Goal: Task Accomplishment & Management: Use online tool/utility

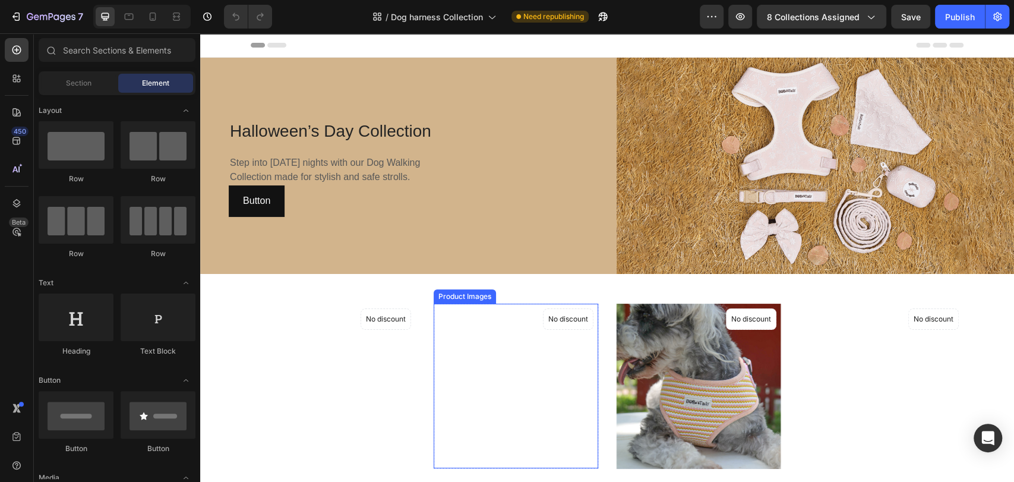
scroll to position [176, 0]
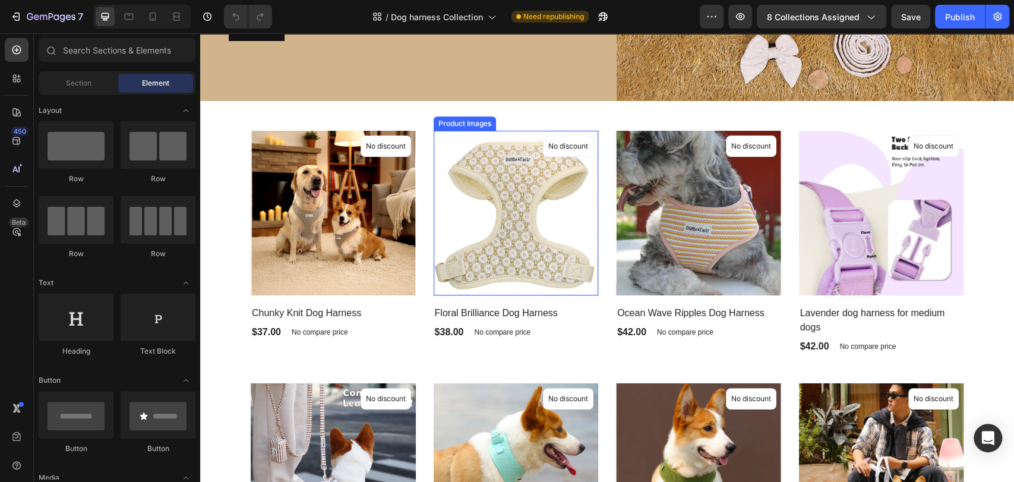
click at [488, 240] on img at bounding box center [515, 213] width 165 height 165
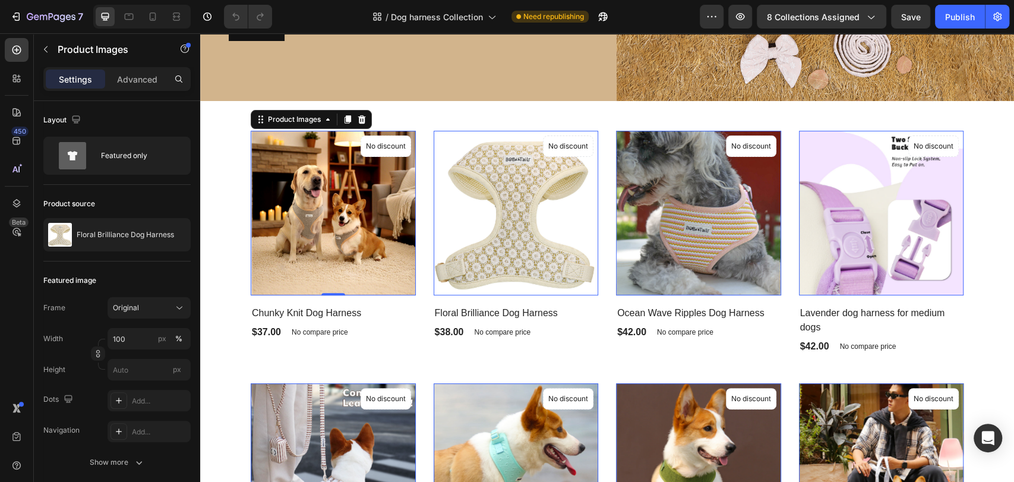
click at [314, 187] on img at bounding box center [333, 213] width 165 height 165
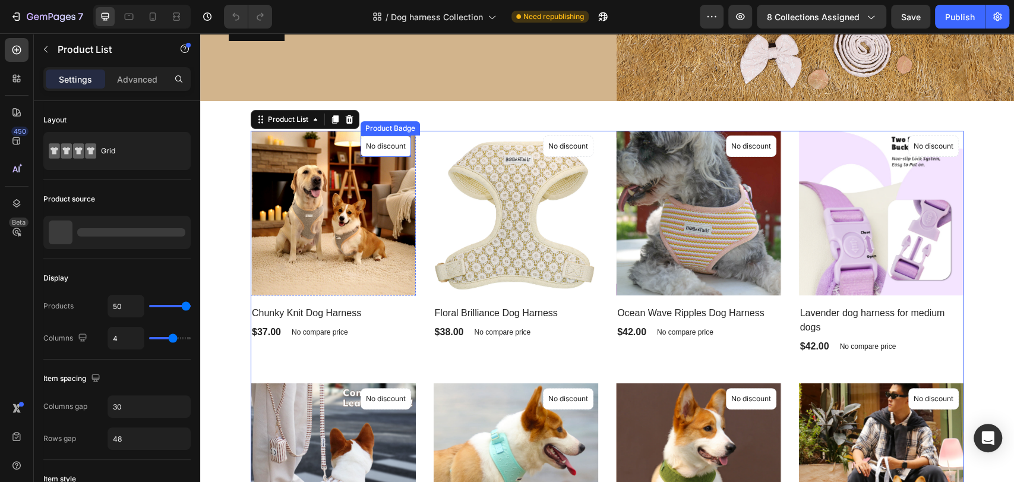
click at [297, 224] on img at bounding box center [333, 213] width 165 height 165
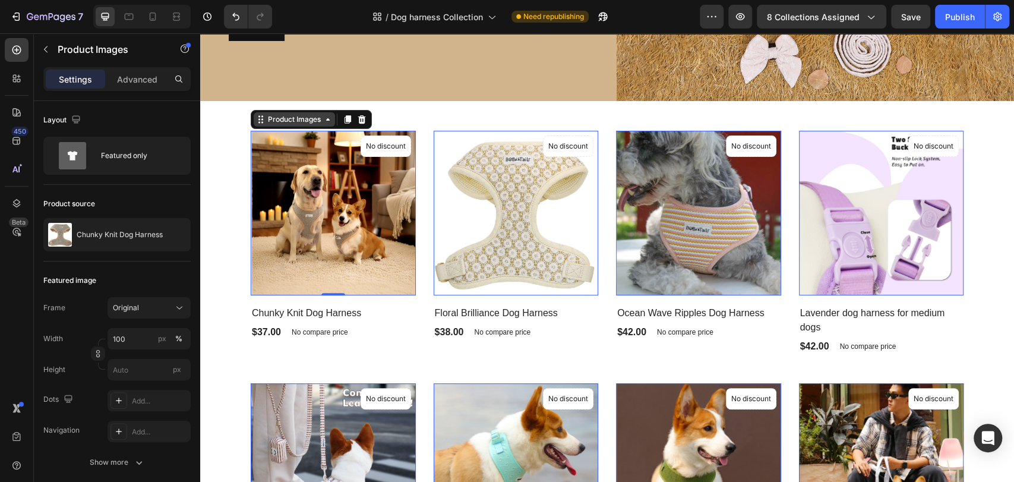
click at [283, 116] on div "Product Images" at bounding box center [294, 119] width 58 height 11
click at [288, 116] on div "Product Images" at bounding box center [294, 119] width 58 height 11
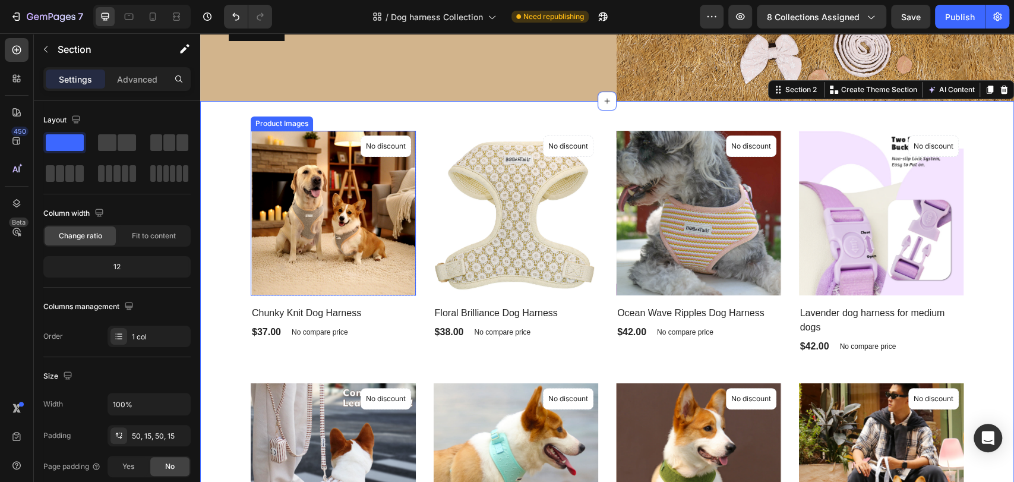
click at [295, 183] on img at bounding box center [333, 213] width 165 height 165
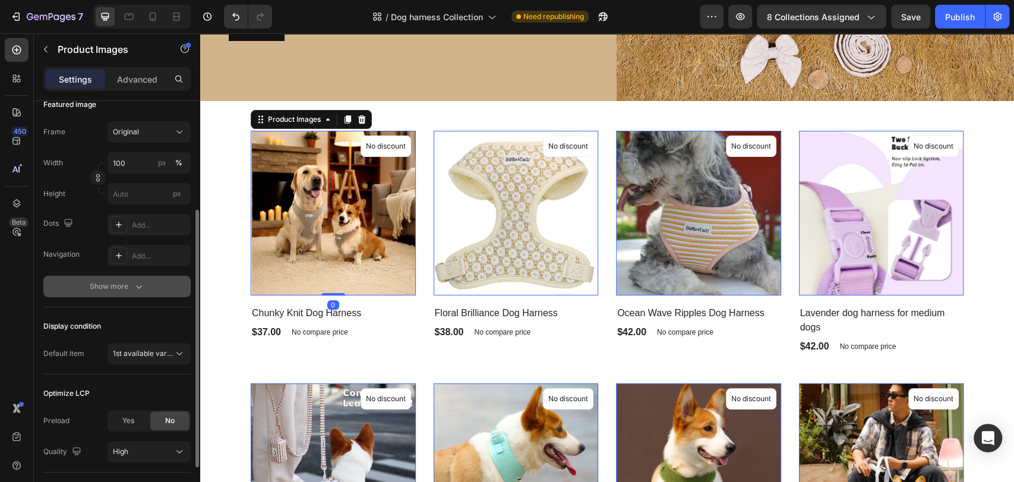
scroll to position [254, 0]
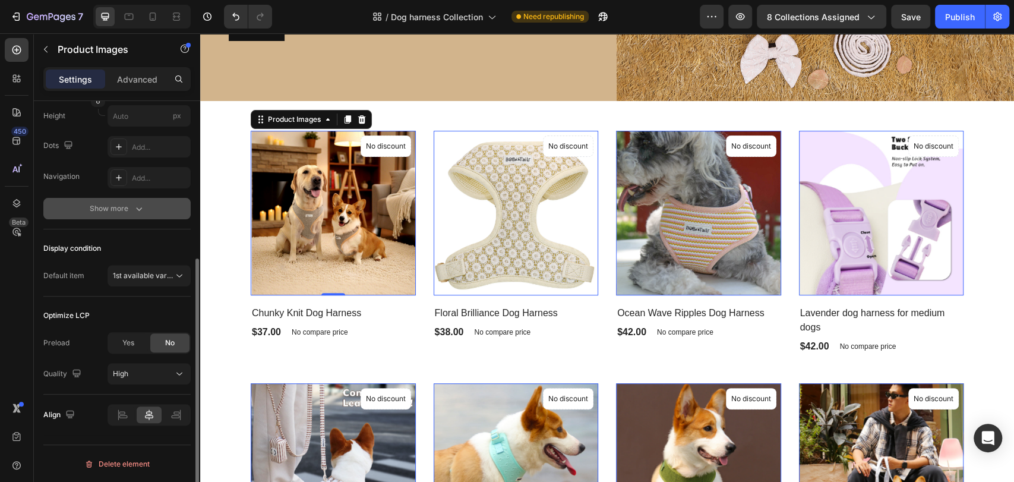
click at [144, 210] on button "Show more" at bounding box center [116, 208] width 147 height 21
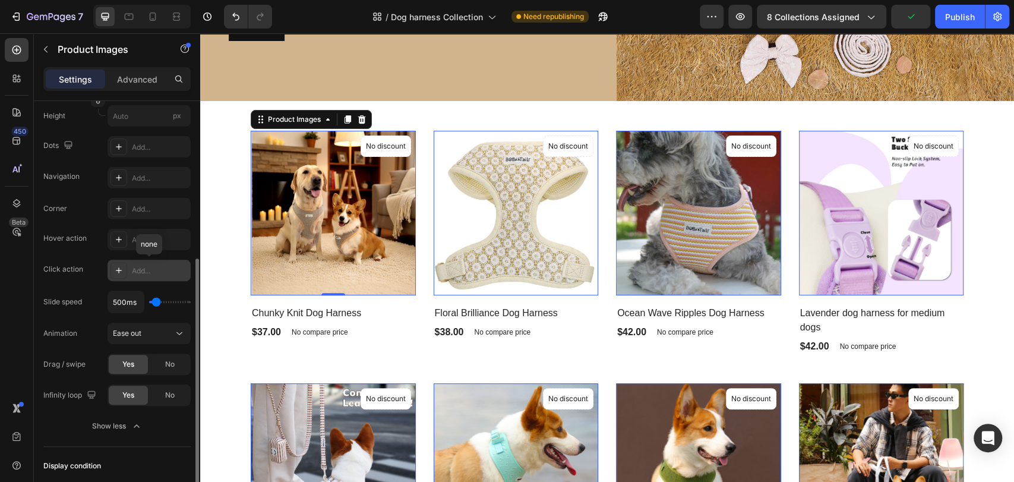
click at [149, 268] on div "Add..." at bounding box center [160, 270] width 56 height 11
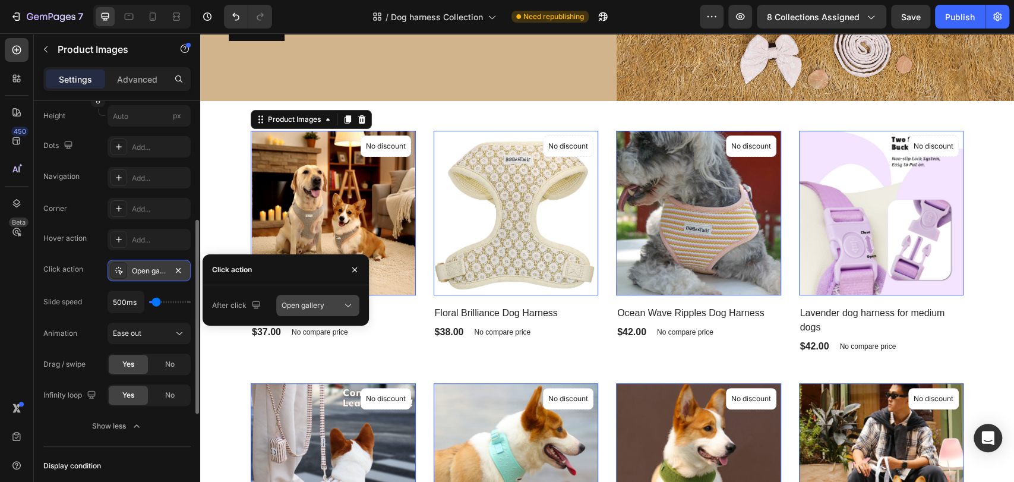
click at [322, 301] on span "Open gallery" at bounding box center [302, 304] width 43 height 9
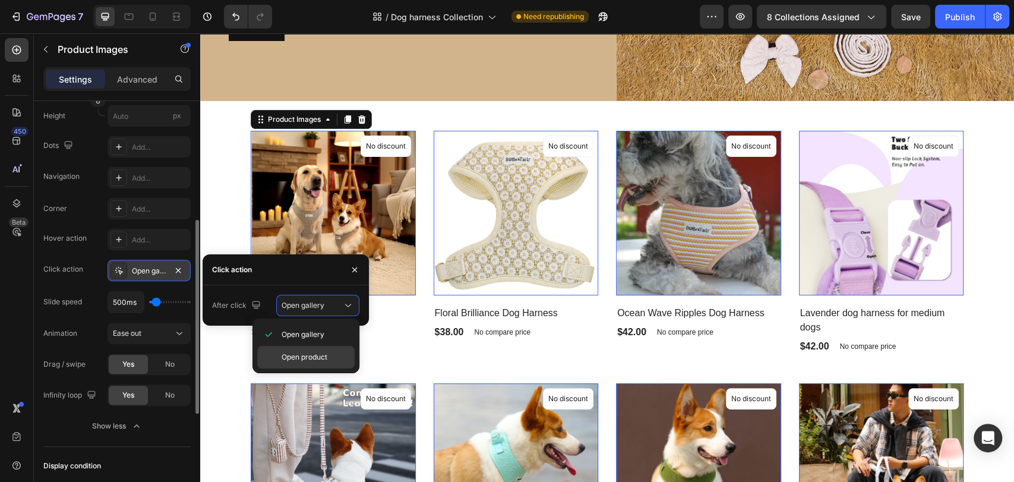
click at [318, 354] on span "Open product" at bounding box center [304, 357] width 46 height 11
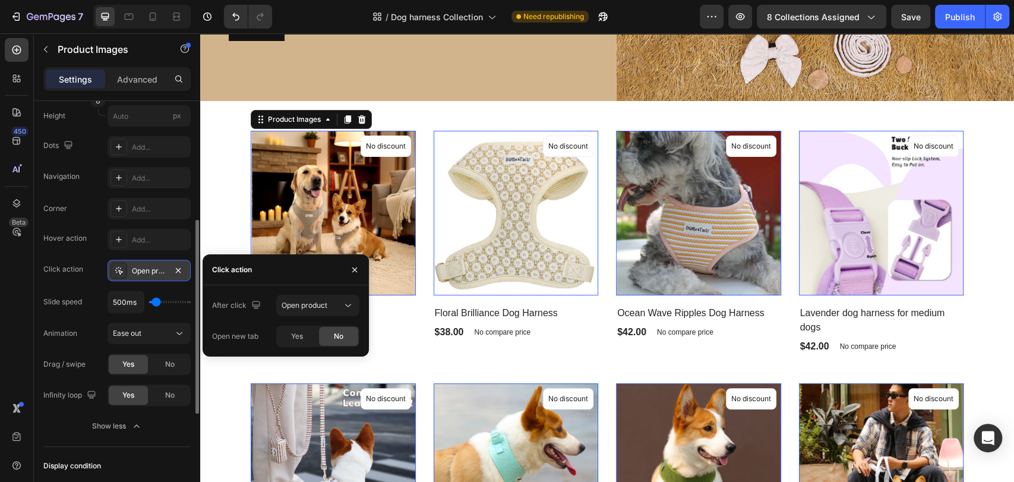
click at [492, 200] on img at bounding box center [515, 213] width 165 height 165
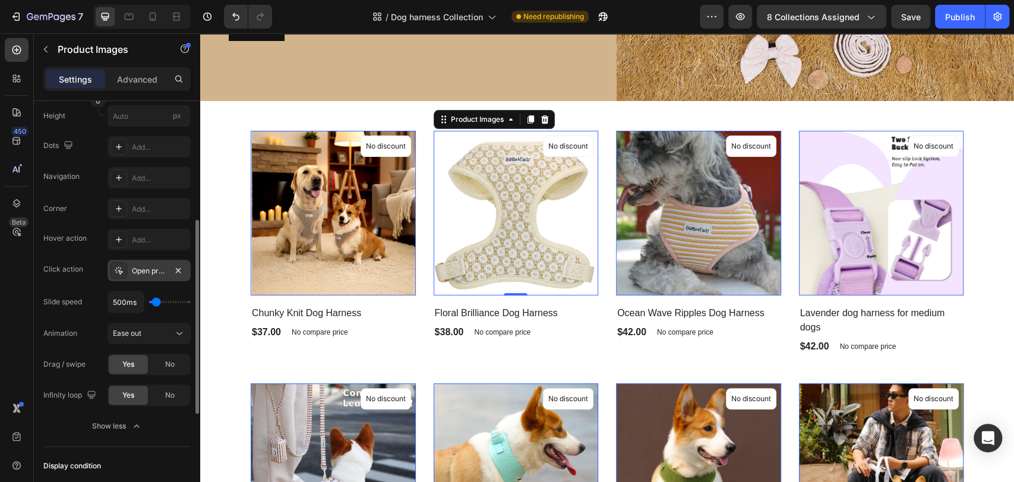
click at [298, 207] on img at bounding box center [333, 213] width 165 height 165
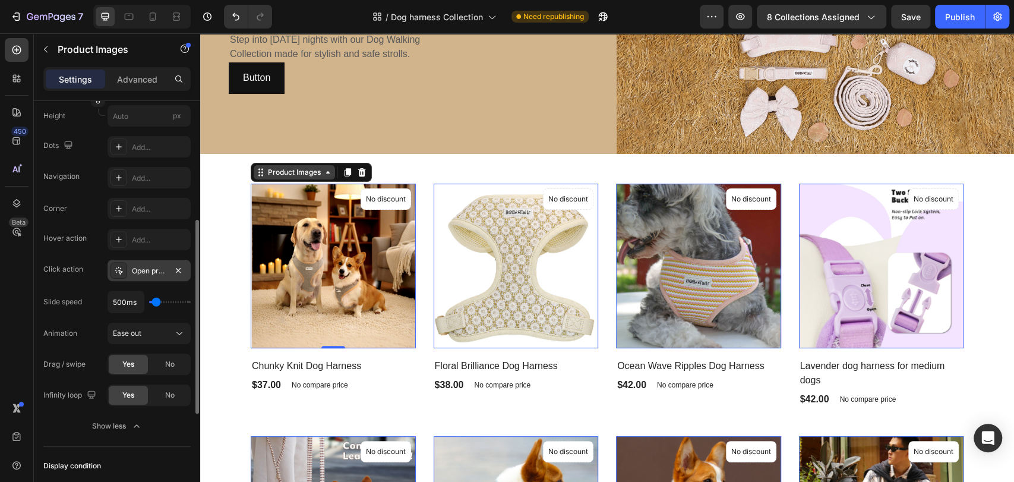
scroll to position [88, 0]
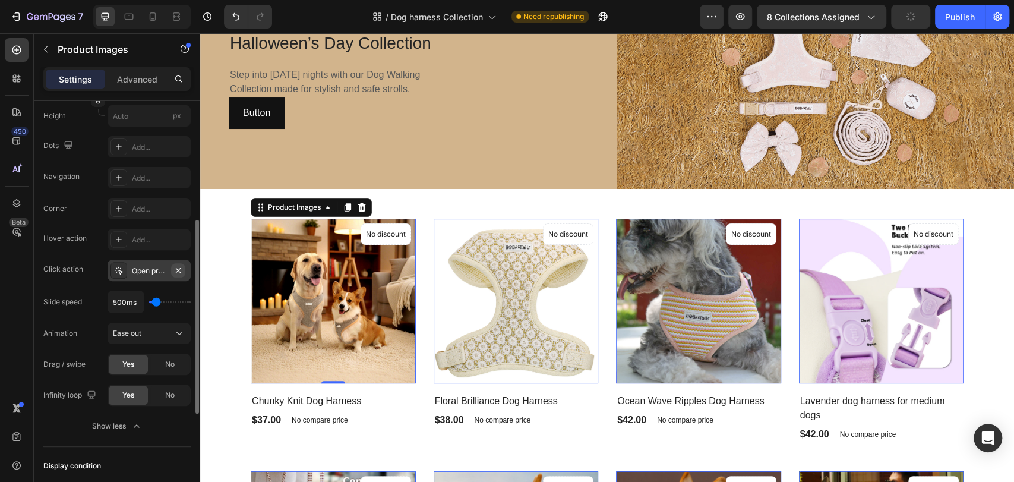
click at [180, 267] on icon "button" at bounding box center [178, 269] width 5 height 5
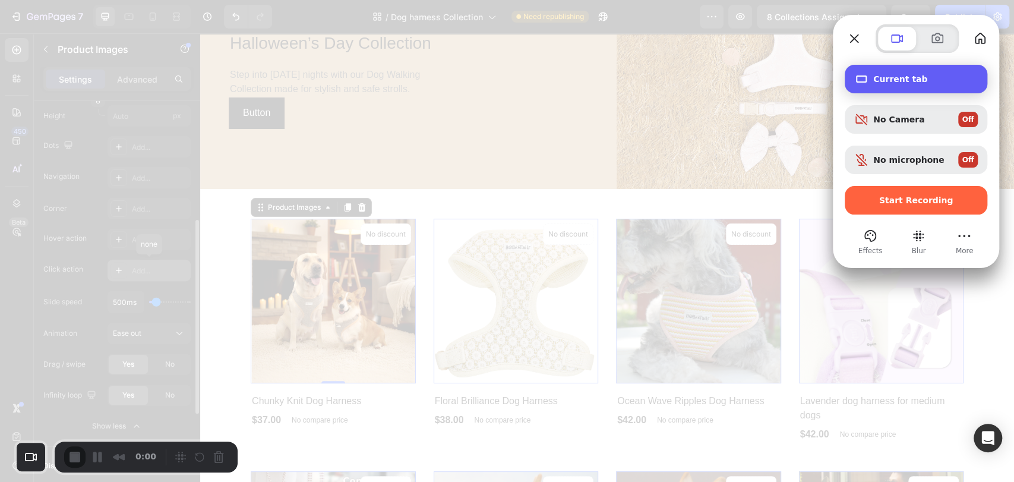
click at [905, 80] on span "Current tab" at bounding box center [925, 79] width 105 height 10
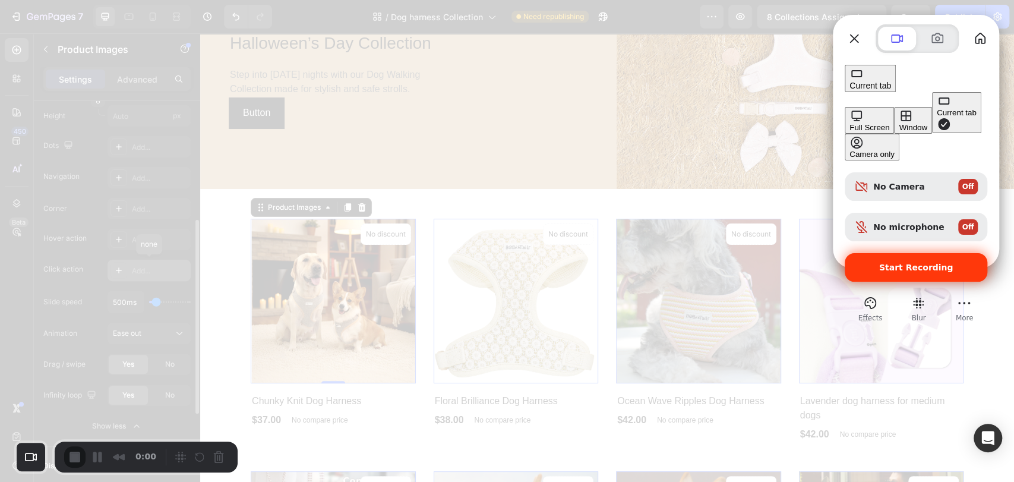
click at [903, 262] on span "Start Recording" at bounding box center [916, 267] width 74 height 10
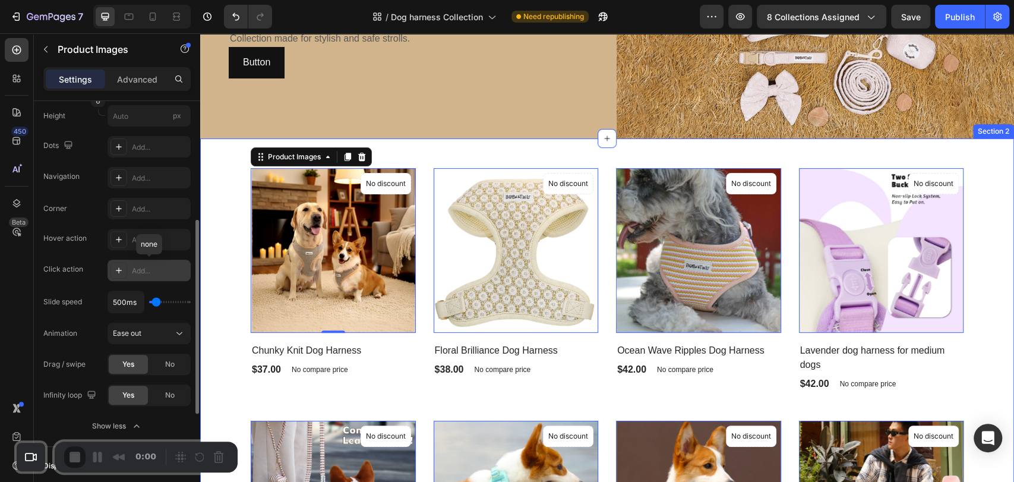
scroll to position [176, 0]
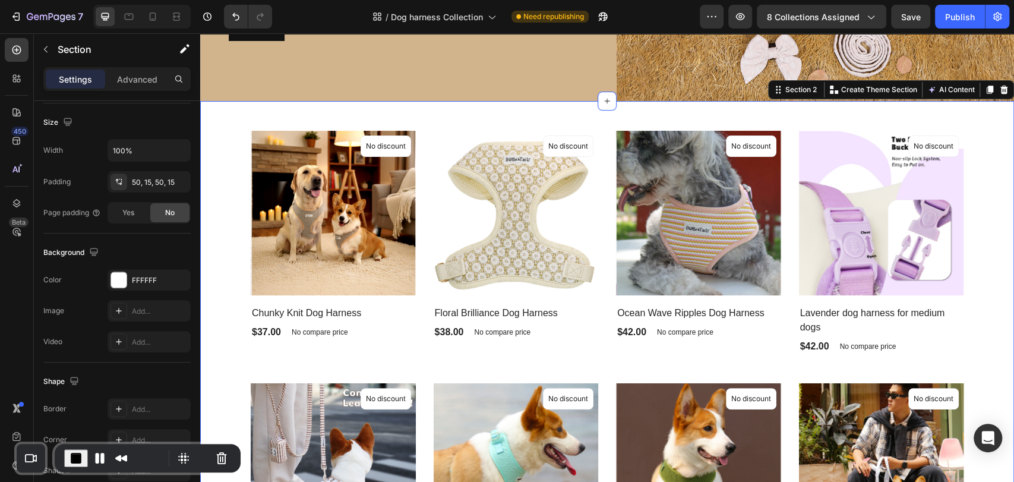
scroll to position [0, 0]
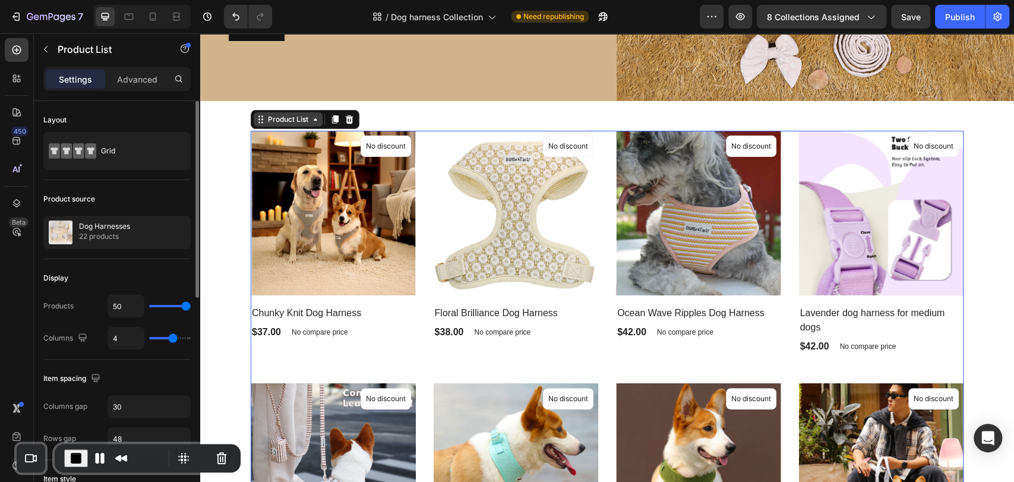
click at [296, 118] on div "Product List" at bounding box center [287, 119] width 45 height 11
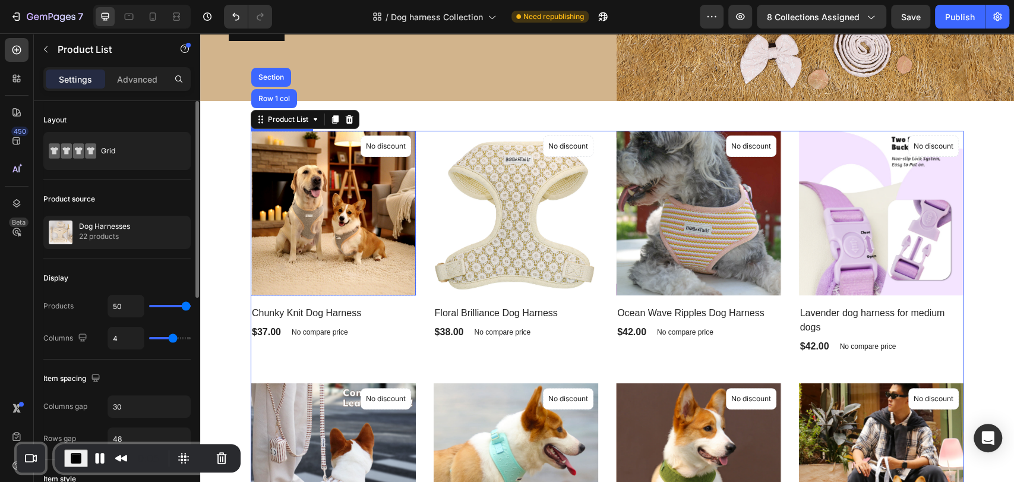
click at [318, 165] on img at bounding box center [333, 213] width 165 height 165
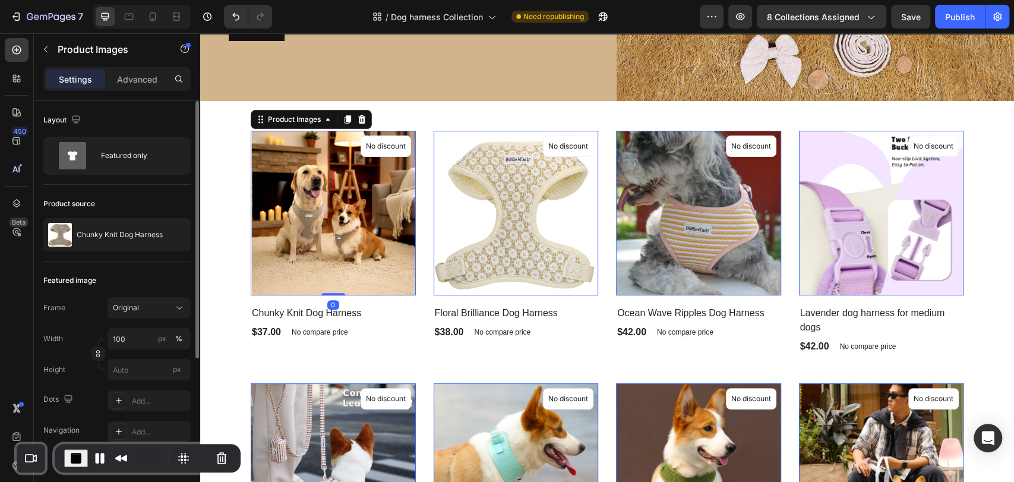
click at [321, 173] on img at bounding box center [333, 213] width 165 height 165
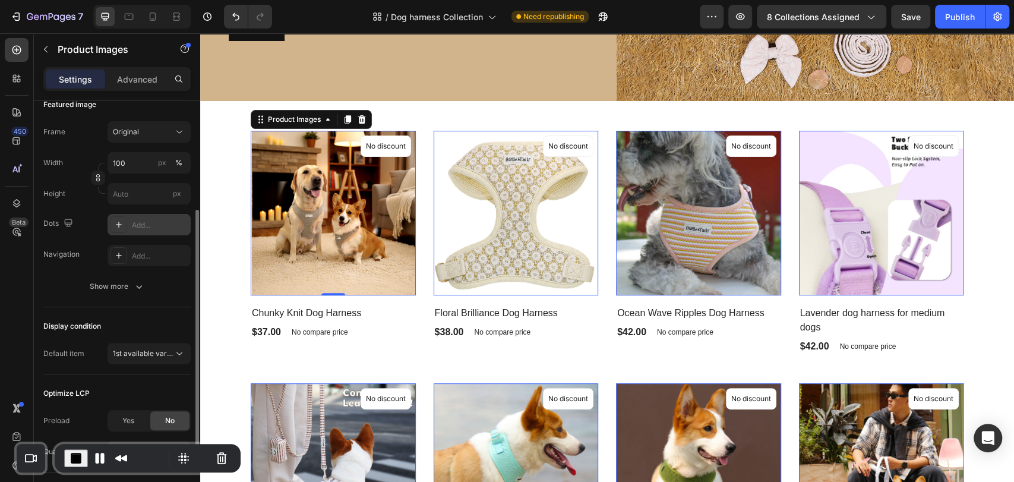
scroll to position [88, 0]
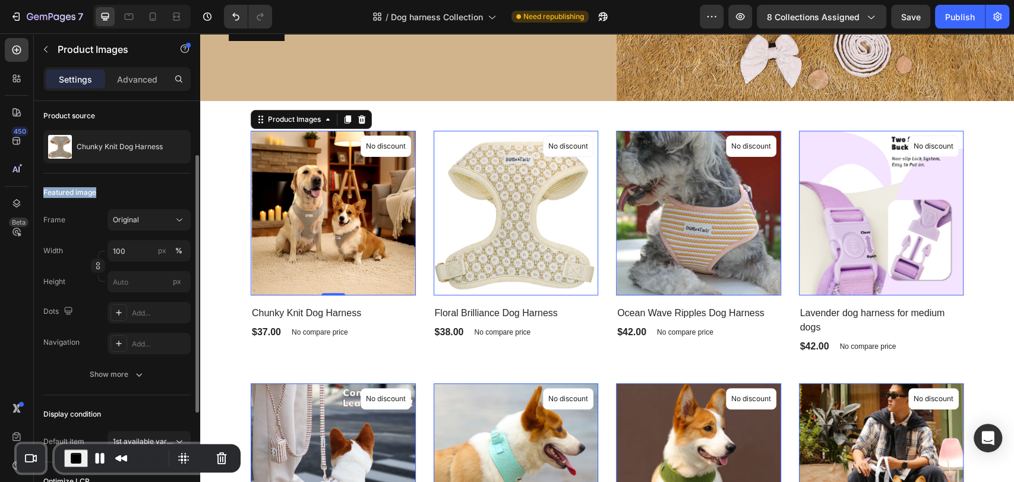
drag, startPoint x: 45, startPoint y: 191, endPoint x: 94, endPoint y: 189, distance: 49.3
click at [95, 189] on div "Featured image" at bounding box center [69, 192] width 53 height 11
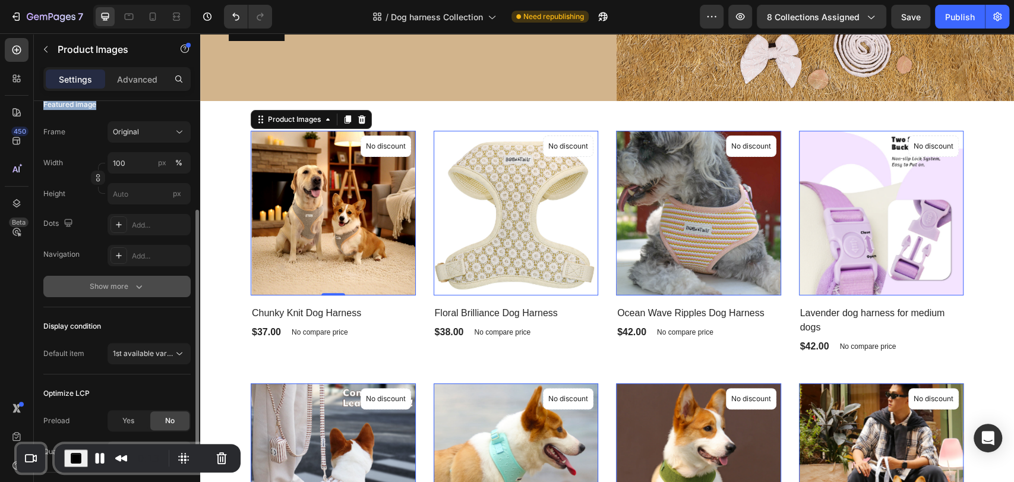
click at [137, 283] on icon "button" at bounding box center [139, 286] width 12 height 12
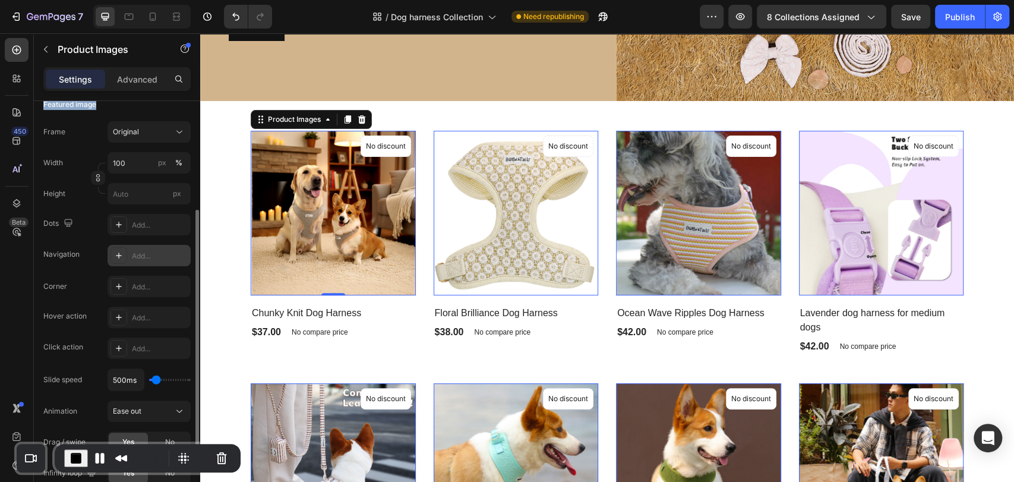
scroll to position [264, 0]
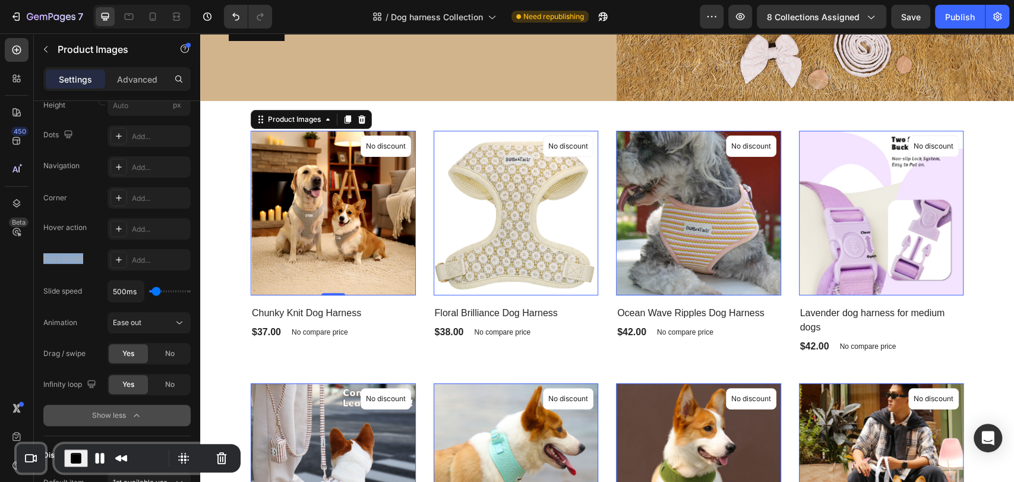
drag, startPoint x: 43, startPoint y: 255, endPoint x: 81, endPoint y: 256, distance: 37.4
click at [81, 256] on div "Click action" at bounding box center [63, 258] width 40 height 11
click at [135, 258] on div "Add..." at bounding box center [160, 260] width 56 height 11
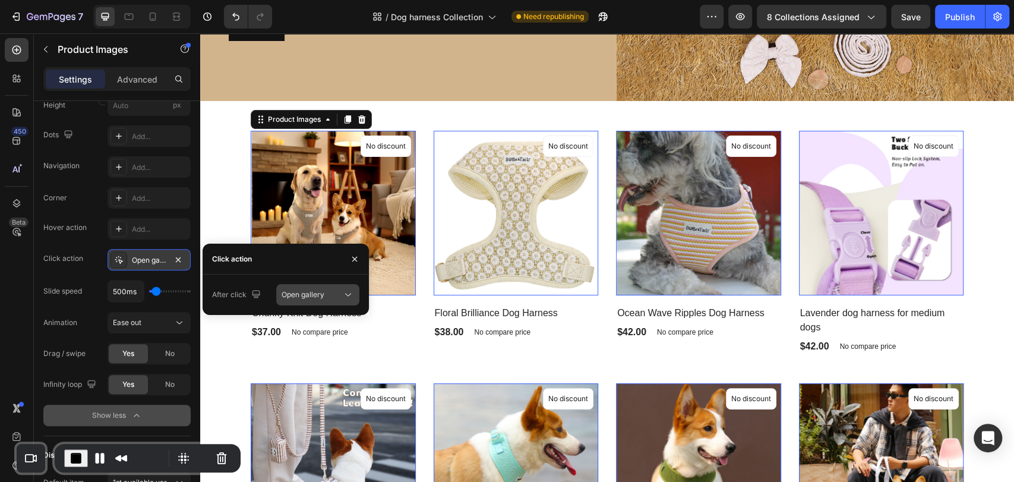
click at [336, 294] on div "Open gallery" at bounding box center [311, 294] width 61 height 11
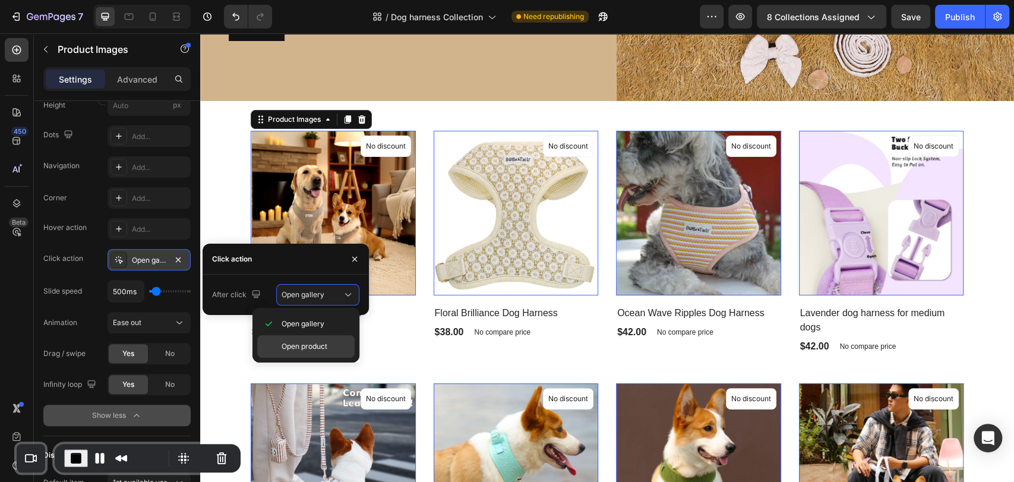
click at [304, 344] on span "Open product" at bounding box center [304, 346] width 46 height 11
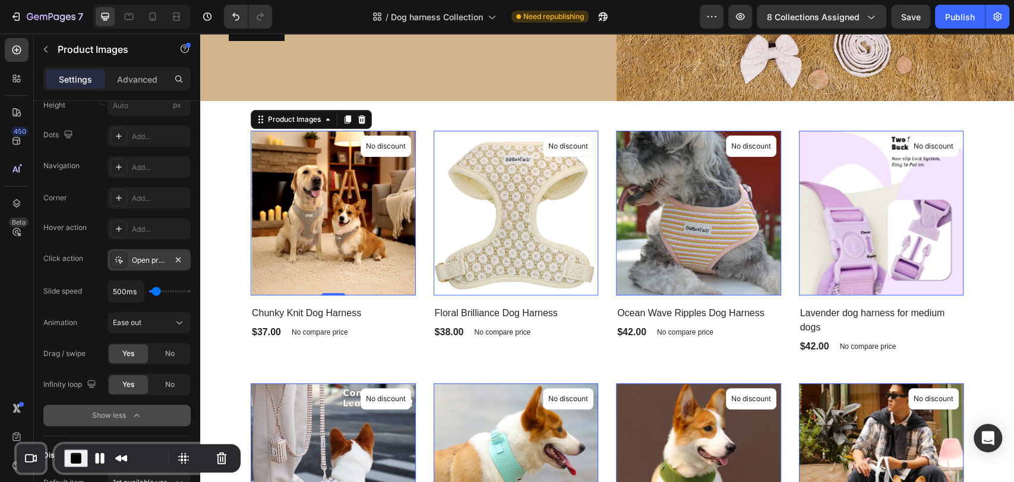
click at [495, 188] on img at bounding box center [515, 213] width 165 height 165
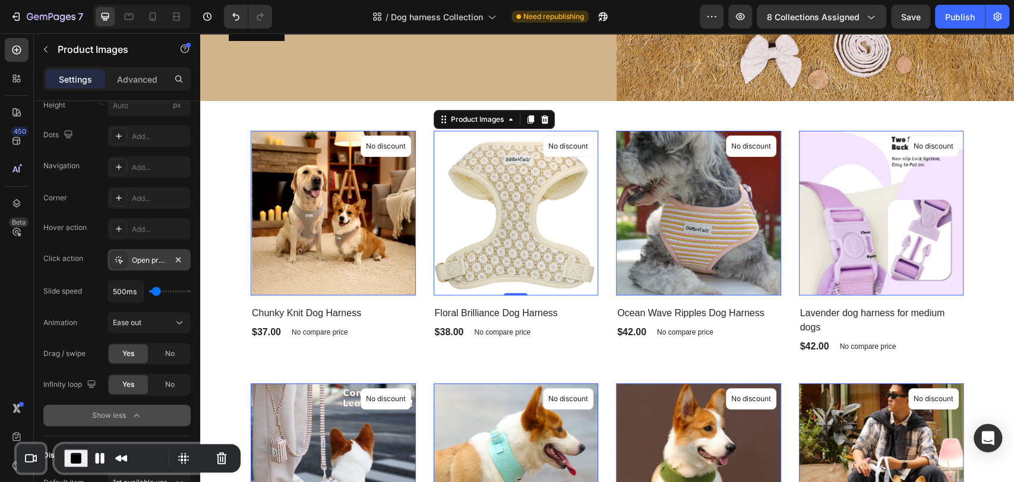
click at [641, 219] on img at bounding box center [698, 213] width 165 height 165
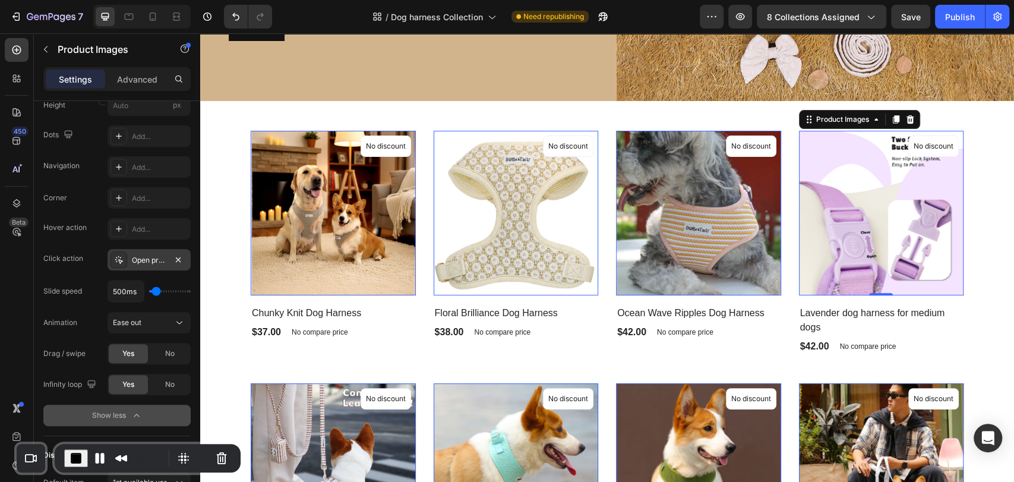
click at [916, 201] on img at bounding box center [881, 213] width 165 height 165
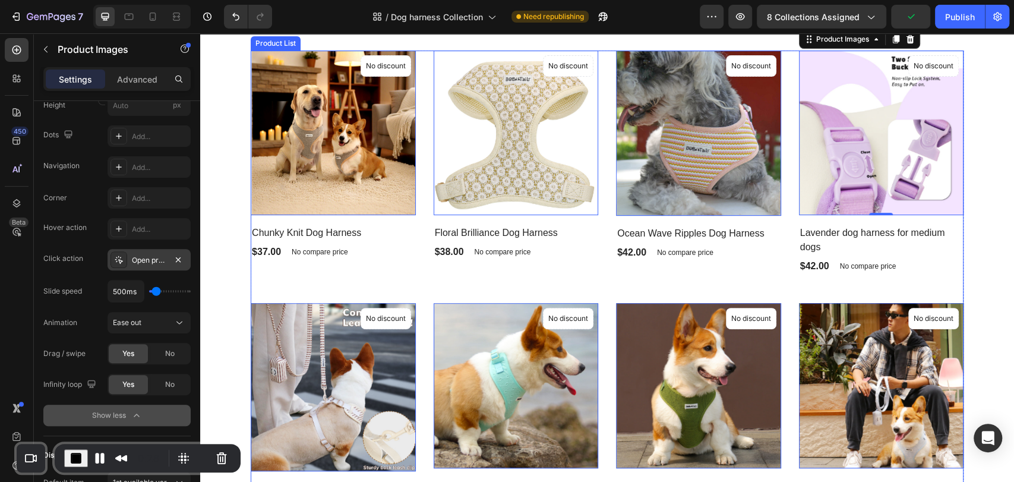
scroll to position [352, 0]
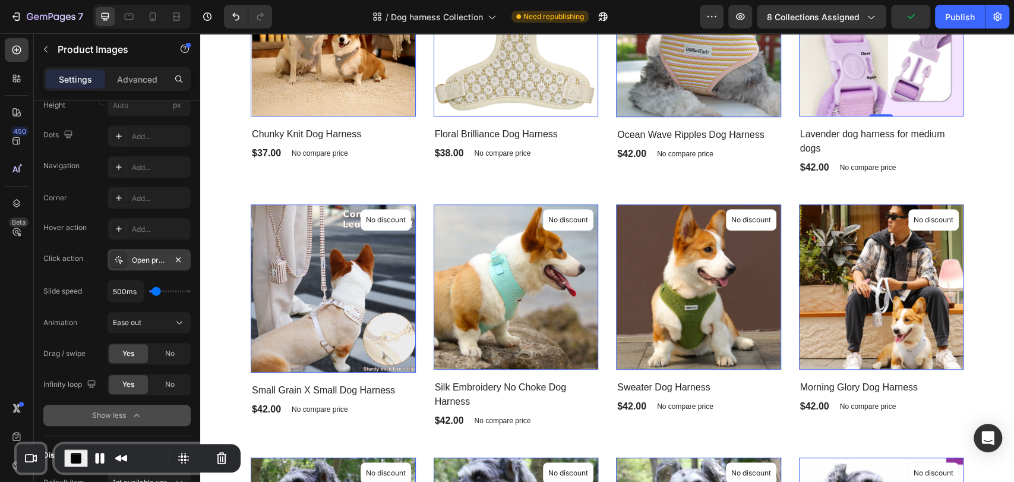
click at [326, 306] on img at bounding box center [333, 288] width 165 height 168
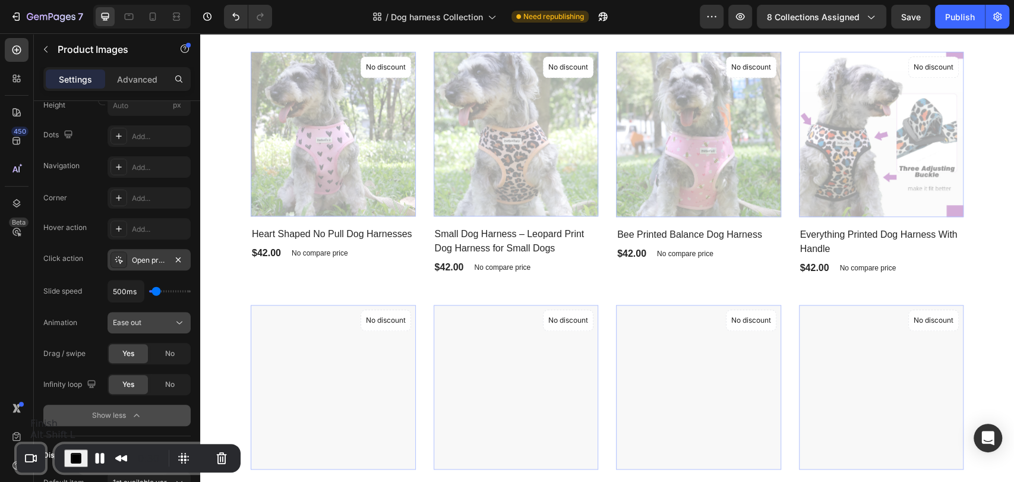
scroll to position [859, 0]
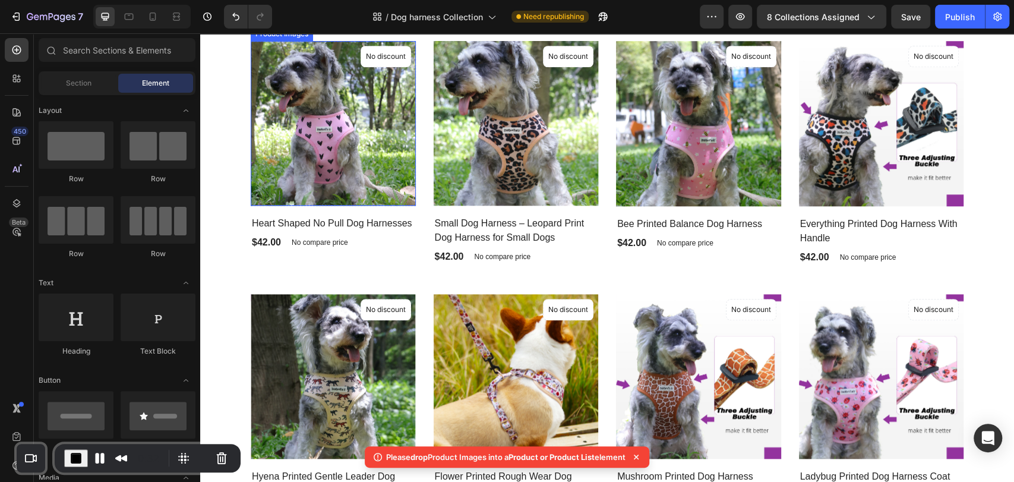
scroll to position [682, 0]
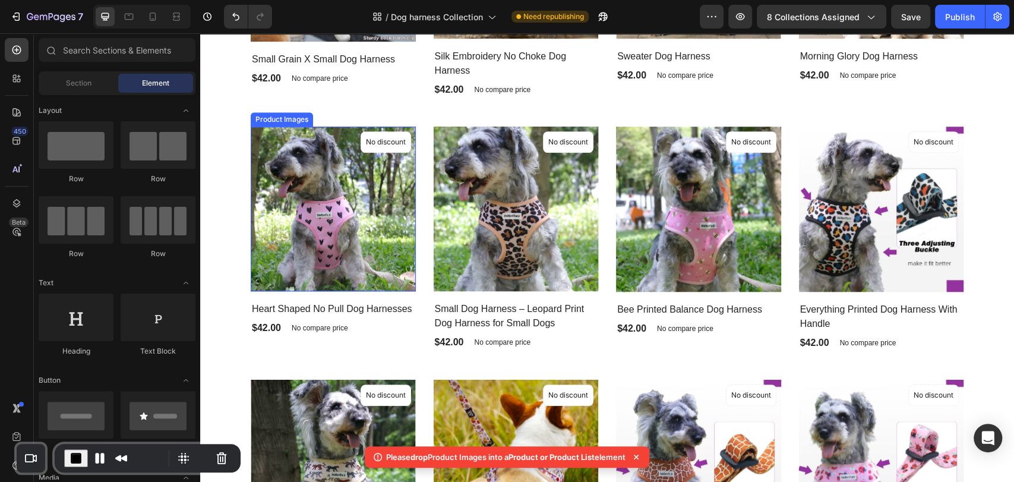
click at [287, 233] on img at bounding box center [333, 208] width 165 height 165
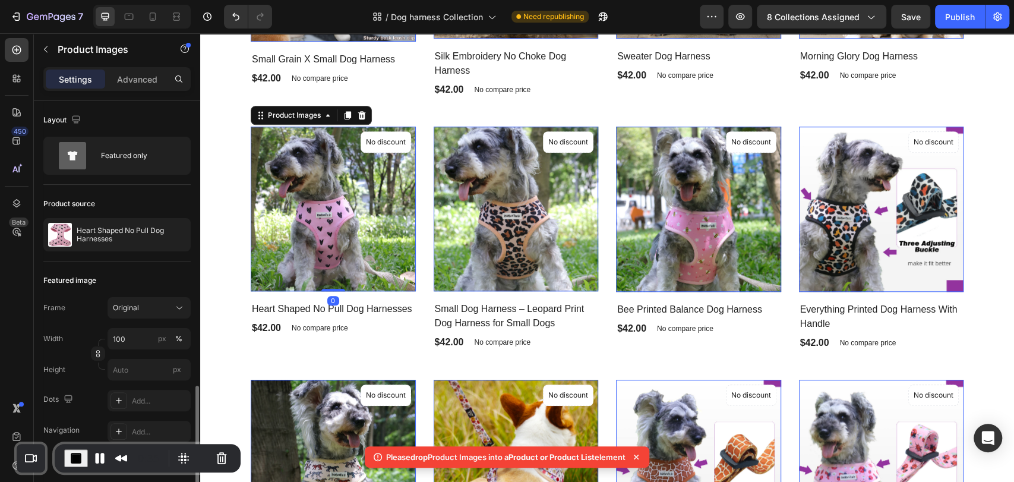
scroll to position [176, 0]
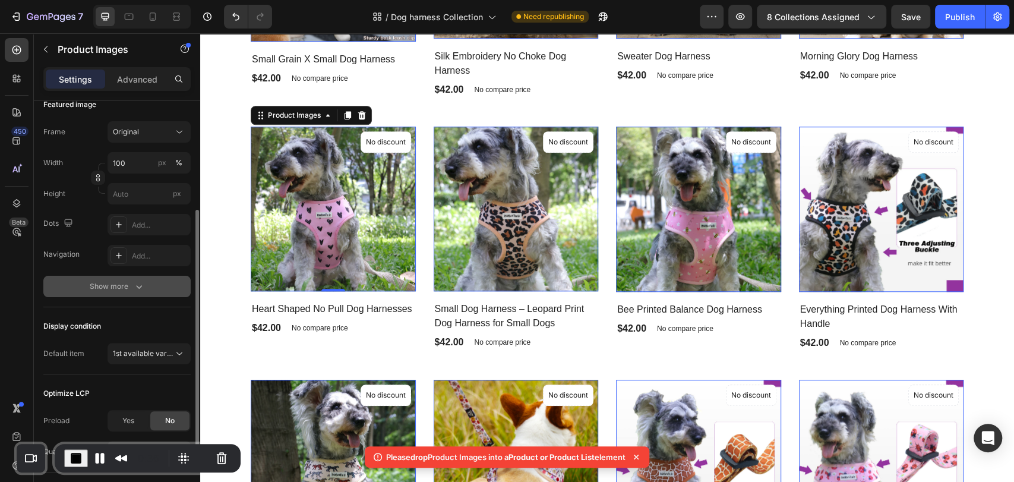
click at [116, 287] on div "Show more" at bounding box center [117, 286] width 55 height 12
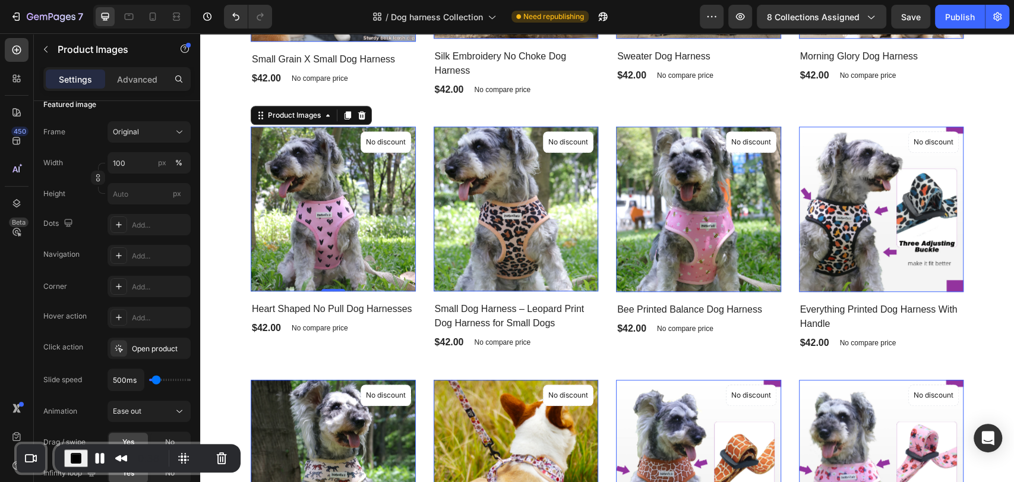
click at [75, 455] on span "End Recording" at bounding box center [76, 458] width 14 height 14
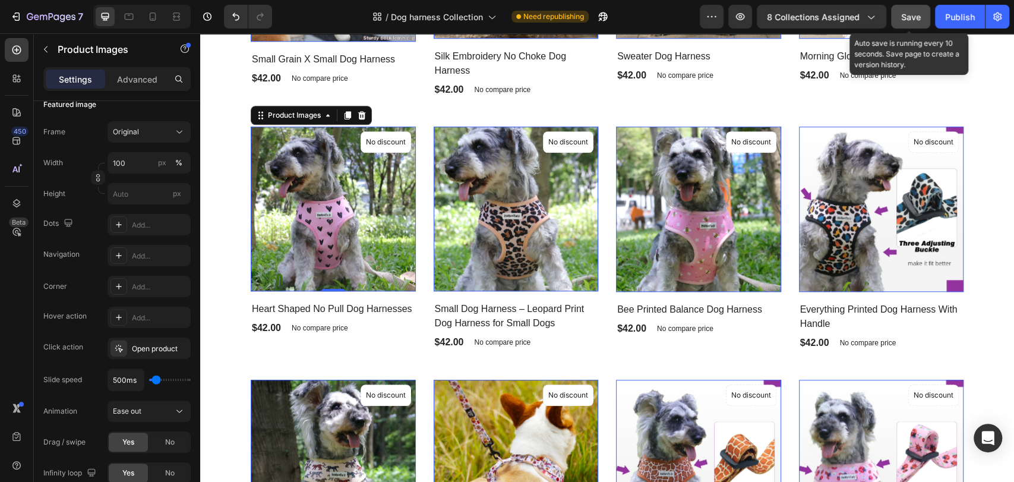
click at [911, 18] on span "Save" at bounding box center [911, 17] width 20 height 10
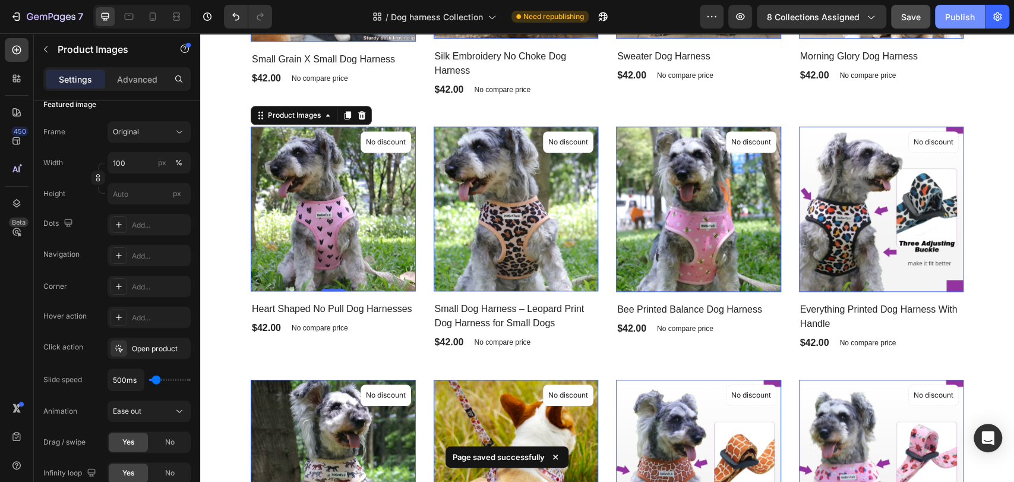
click at [952, 18] on div "Publish" at bounding box center [960, 17] width 30 height 12
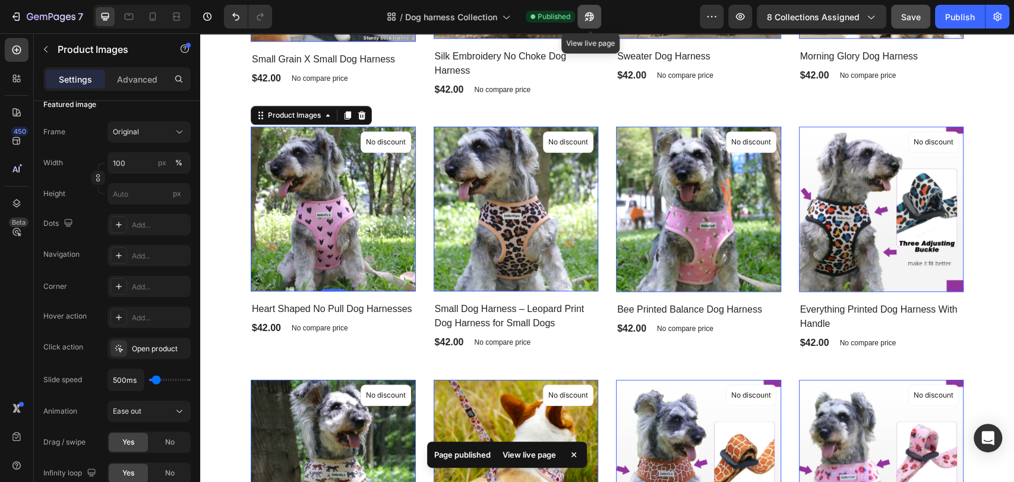
click at [591, 16] on icon "button" at bounding box center [588, 16] width 9 height 9
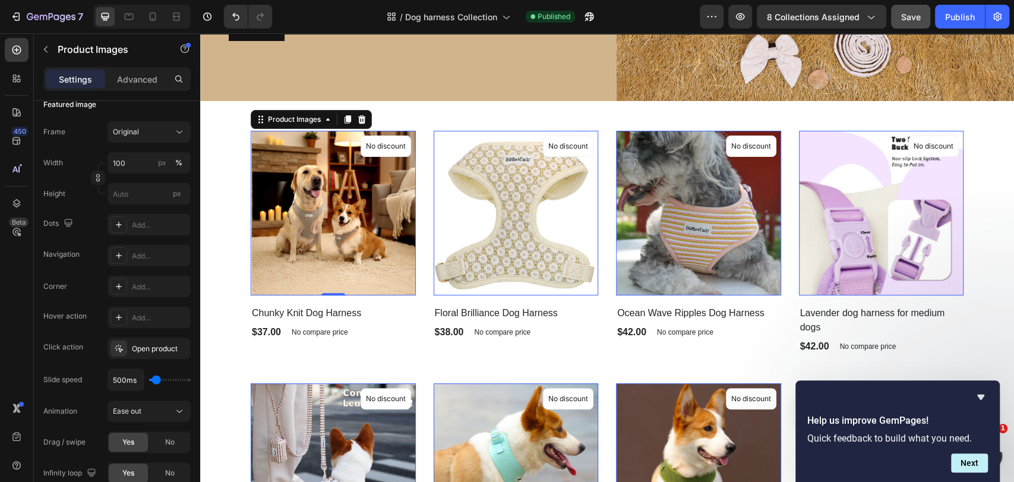
click at [268, 137] on img at bounding box center [333, 213] width 165 height 165
click at [273, 116] on div "Product Images" at bounding box center [294, 119] width 58 height 11
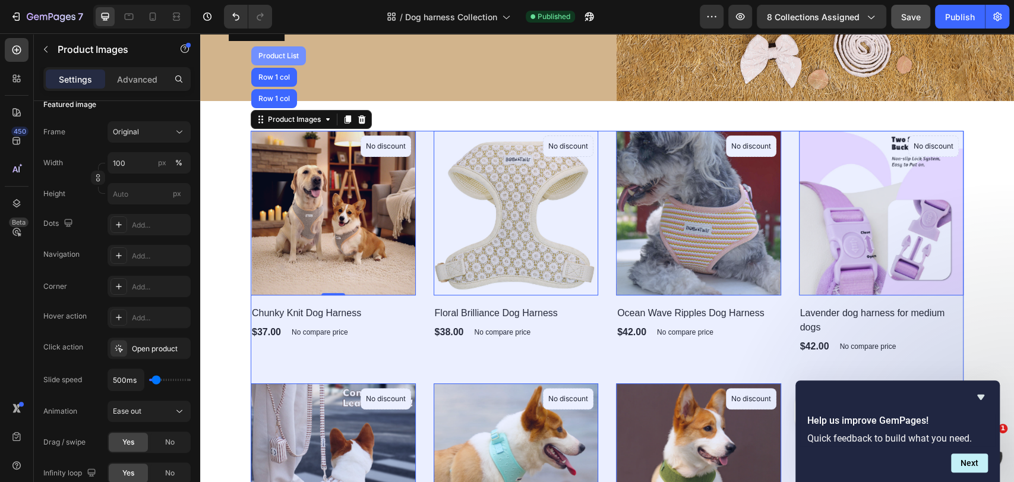
click at [277, 56] on div "Product List" at bounding box center [278, 55] width 45 height 7
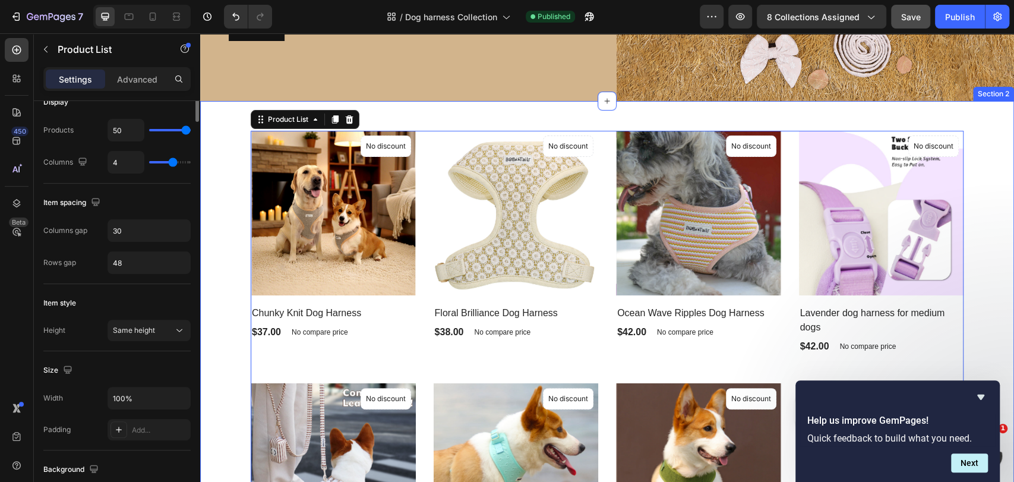
scroll to position [0, 0]
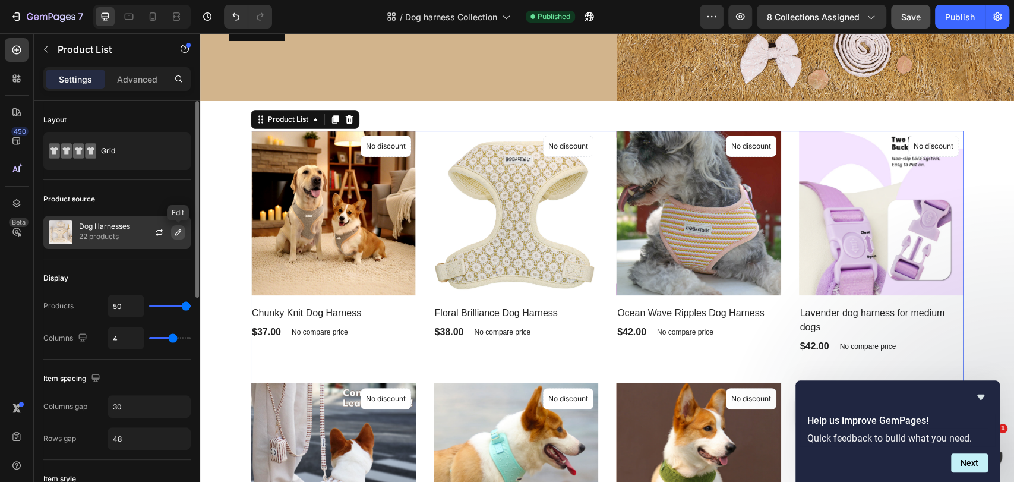
click at [175, 233] on icon "button" at bounding box center [178, 232] width 10 height 10
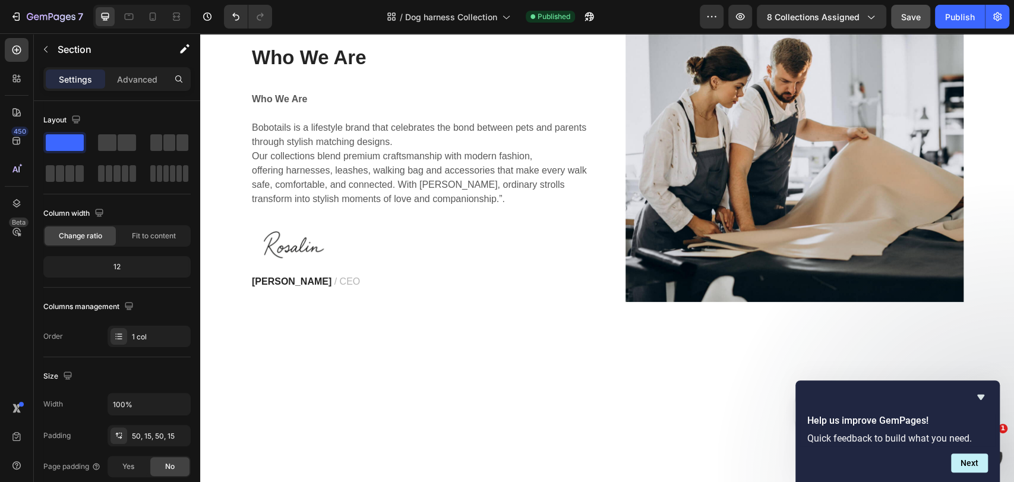
scroll to position [2176, 0]
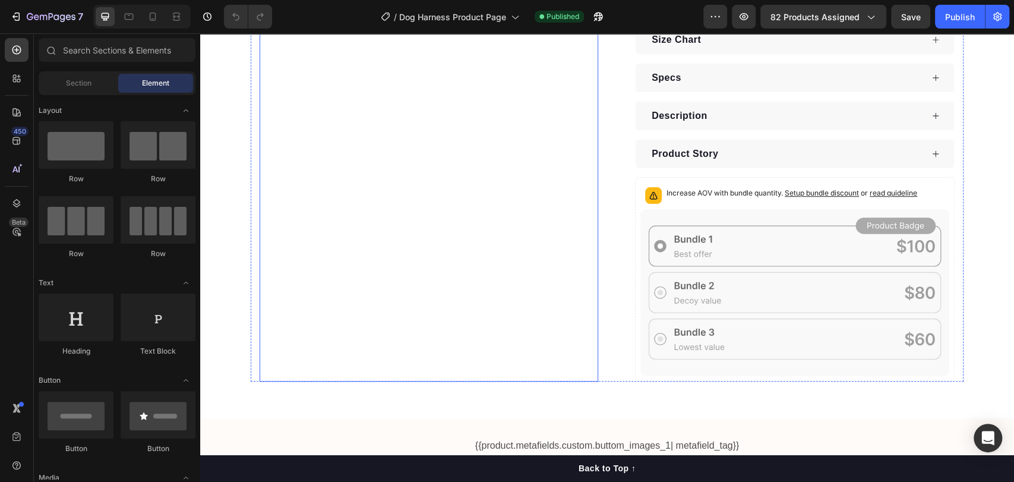
scroll to position [352, 0]
